Goal: Task Accomplishment & Management: Complete application form

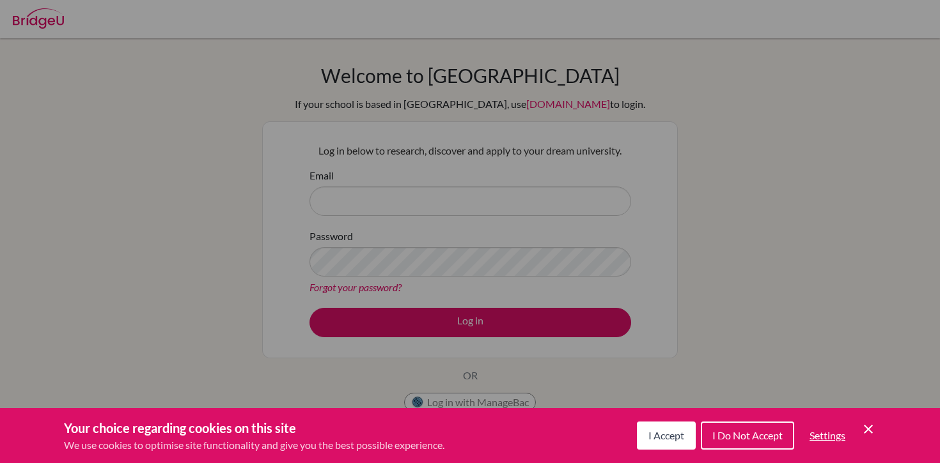
click at [239, 249] on div "Cookie Preferences" at bounding box center [470, 231] width 940 height 463
click at [681, 435] on span "I Accept" at bounding box center [666, 436] width 36 height 12
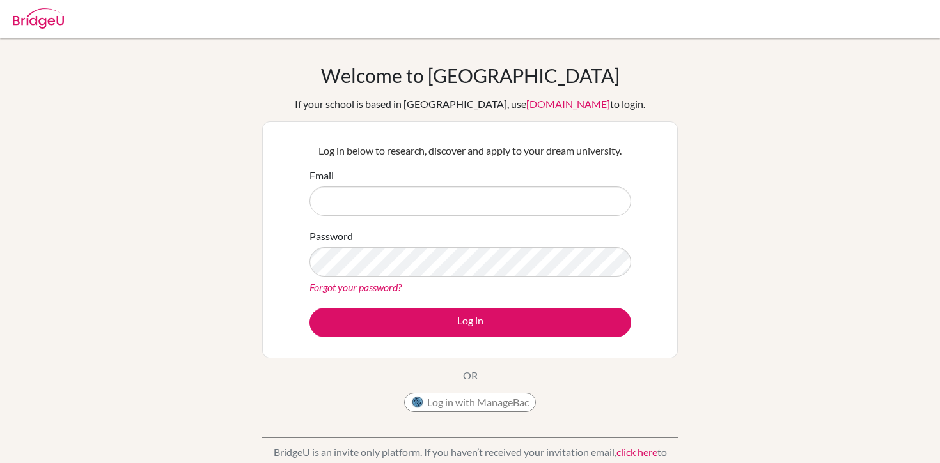
click at [236, 98] on div "Welcome to [GEOGRAPHIC_DATA] If your school is based in [GEOGRAPHIC_DATA], use …" at bounding box center [470, 273] width 940 height 418
click at [373, 206] on input "Email" at bounding box center [470, 201] width 322 height 29
click at [401, 190] on input "Email" at bounding box center [470, 201] width 322 height 29
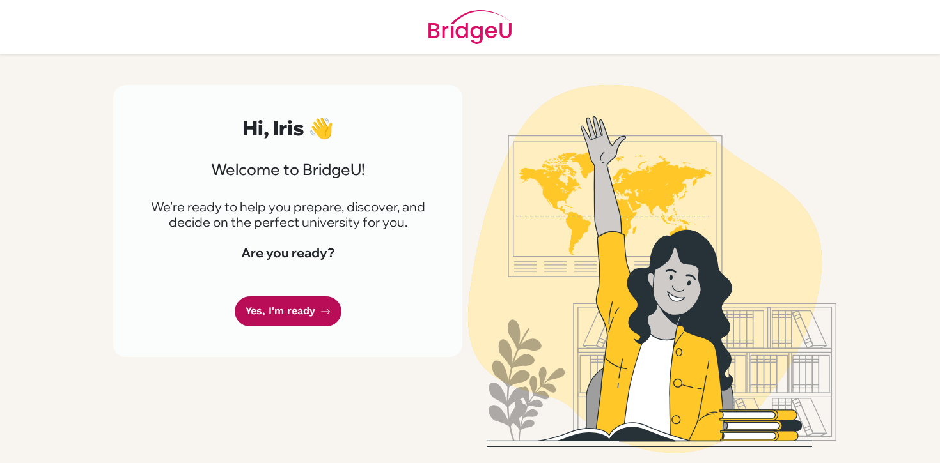
click at [314, 314] on link "Yes, I'm ready" at bounding box center [288, 312] width 107 height 30
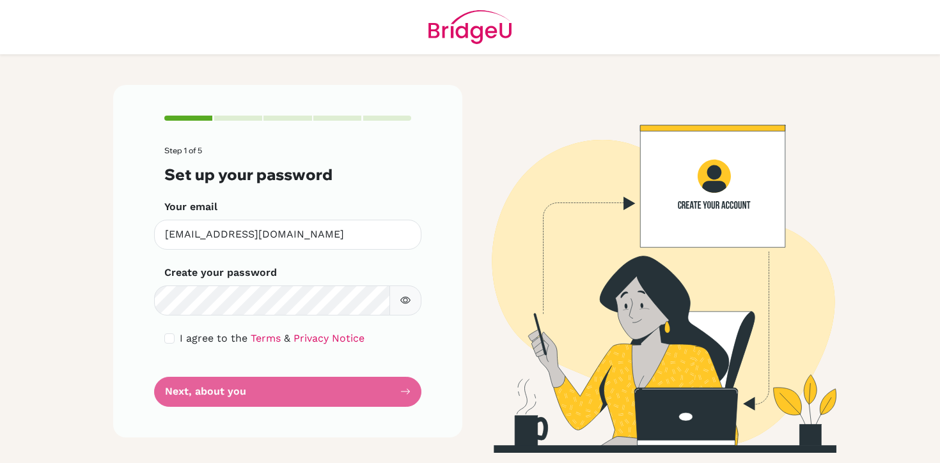
click at [275, 318] on form "Step 1 of 5 Set up your password Your email 2024028@apis.ac.th Invalid email Cr…" at bounding box center [287, 276] width 247 height 260
click at [278, 394] on form "Step 1 of 5 Set up your password Your email 2024028@apis.ac.th Invalid email Cr…" at bounding box center [287, 276] width 247 height 260
click at [171, 339] on input "checkbox" at bounding box center [169, 339] width 10 height 10
checkbox input "true"
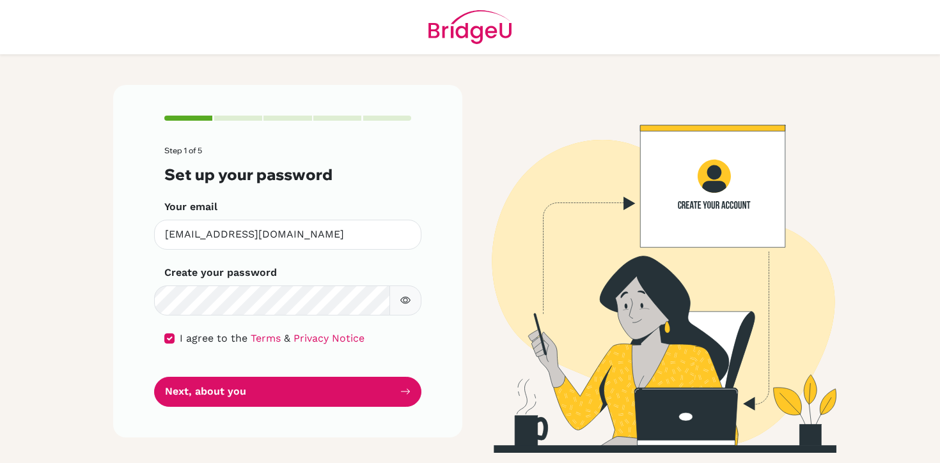
click at [227, 408] on div "Step 1 of 5 Set up your password Your email 2024028@apis.ac.th Invalid email Cr…" at bounding box center [287, 261] width 349 height 352
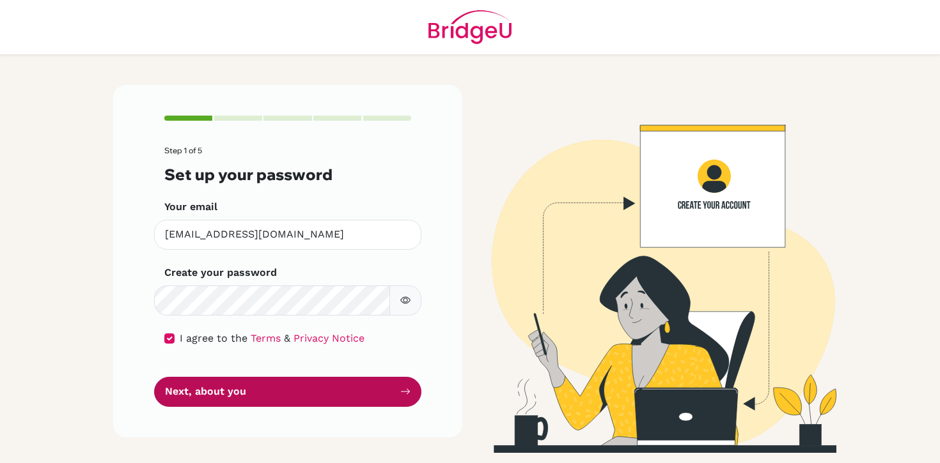
click at [238, 398] on button "Next, about you" at bounding box center [287, 392] width 267 height 30
